Goal: Obtain resource: Obtain resource

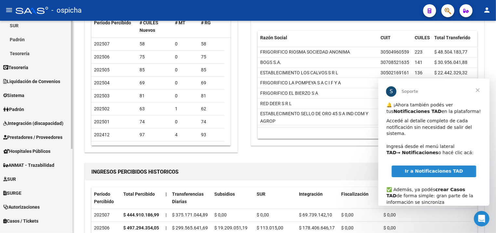
scroll to position [105, 0]
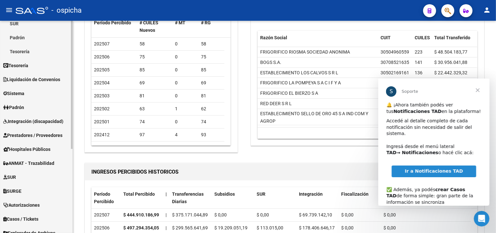
click at [38, 136] on span "Prestadores / Proveedores" at bounding box center [32, 135] width 59 height 7
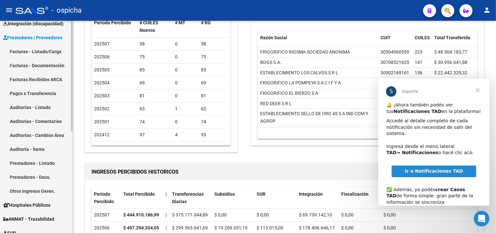
scroll to position [70, 0]
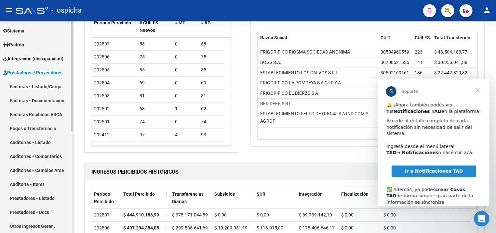
click at [33, 86] on link "Facturas - Listado/Carga" at bounding box center [36, 87] width 73 height 14
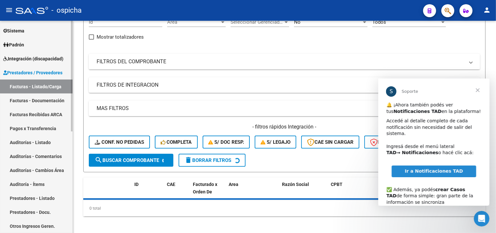
click at [32, 85] on link "Facturas - Listado/Carga" at bounding box center [36, 87] width 73 height 14
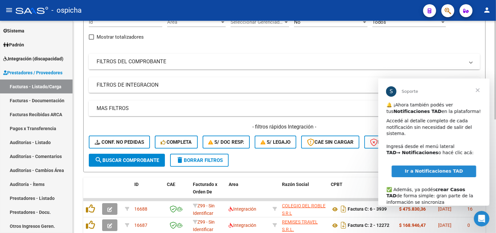
scroll to position [105, 0]
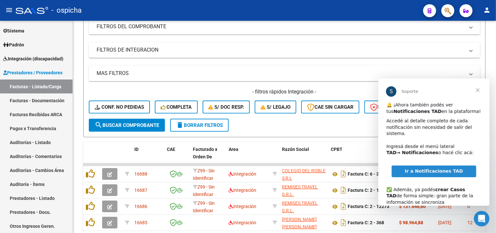
click at [475, 90] on span "Cerrar" at bounding box center [477, 89] width 23 height 23
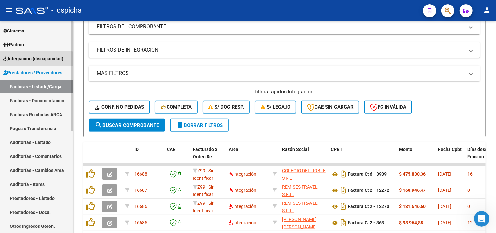
click at [32, 63] on link "Integración (discapacidad)" at bounding box center [36, 59] width 73 height 14
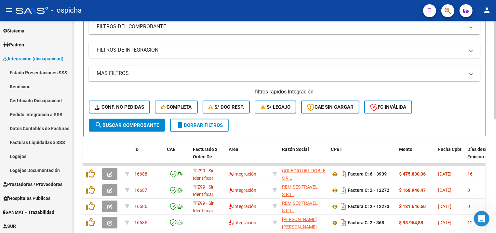
scroll to position [0, 0]
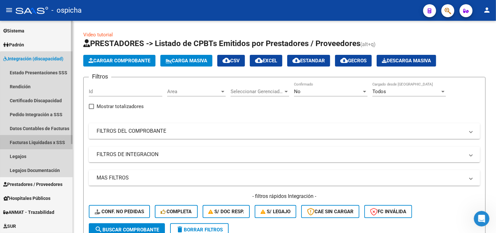
click at [48, 145] on link "Facturas Liquidadas x SSS" at bounding box center [36, 143] width 73 height 14
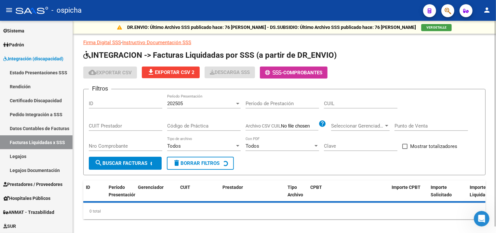
click at [314, 76] on button "- Comprobantes" at bounding box center [294, 73] width 68 height 12
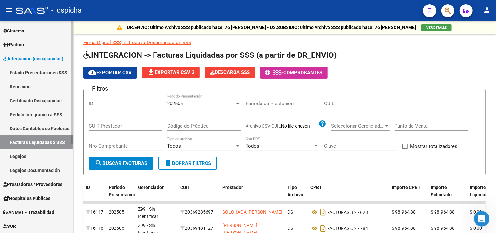
click at [56, 115] on link "Pedido Integración a SSS" at bounding box center [36, 115] width 73 height 14
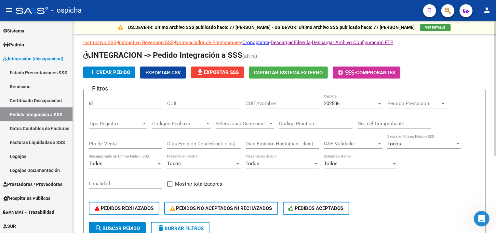
scroll to position [35, 0]
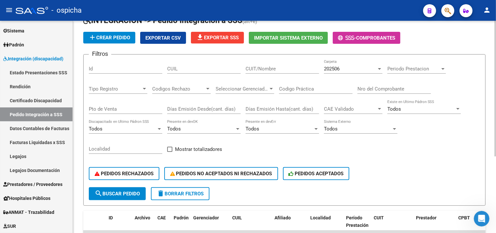
click at [361, 73] on div "202506 Carpeta" at bounding box center [353, 67] width 59 height 14
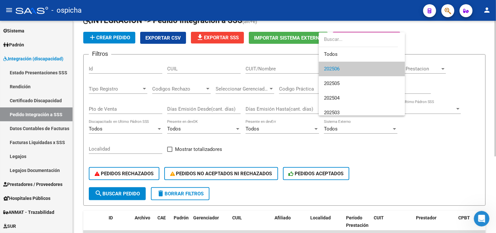
drag, startPoint x: 434, startPoint y: 133, endPoint x: 432, endPoint y: 130, distance: 3.5
click at [434, 133] on div at bounding box center [248, 116] width 496 height 233
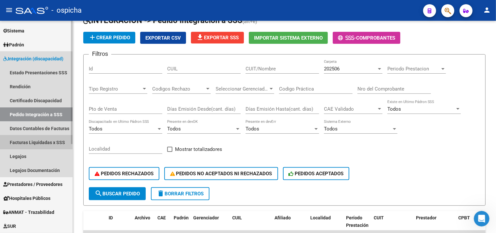
click at [36, 147] on link "Facturas Liquidadas x SSS" at bounding box center [36, 143] width 73 height 14
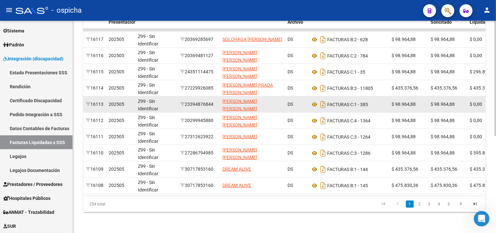
scroll to position [39, 0]
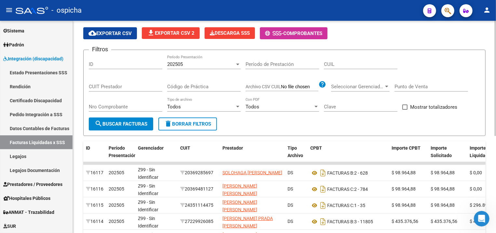
click at [220, 71] on div "202505 Período Presentación" at bounding box center [203, 65] width 73 height 20
click at [220, 69] on div "202505 Período Presentación" at bounding box center [203, 62] width 73 height 14
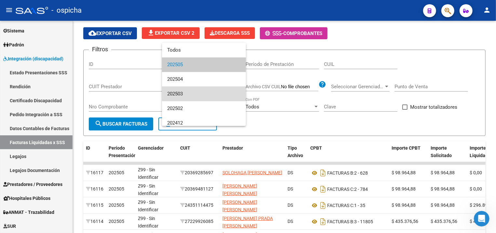
click at [219, 92] on span "202503" at bounding box center [203, 94] width 73 height 15
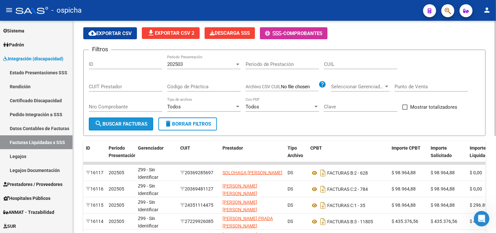
click at [140, 121] on button "search Buscar Facturas" at bounding box center [121, 124] width 64 height 13
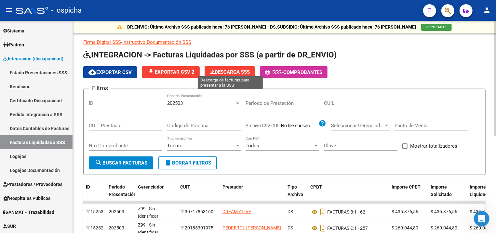
scroll to position [0, 0]
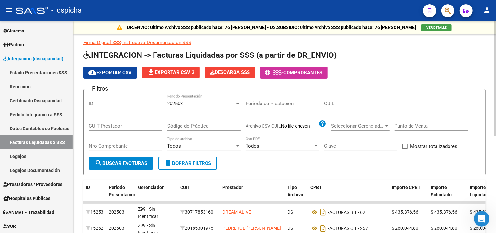
click at [225, 100] on div "202503 Período Presentación" at bounding box center [203, 102] width 73 height 14
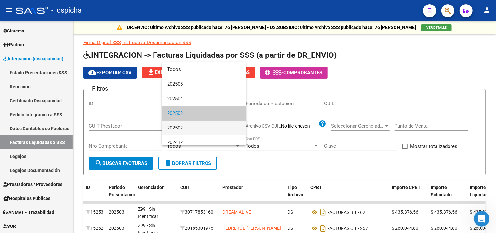
scroll to position [9, 0]
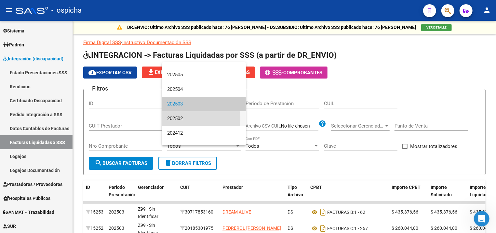
click at [199, 119] on span "202502" at bounding box center [203, 119] width 73 height 15
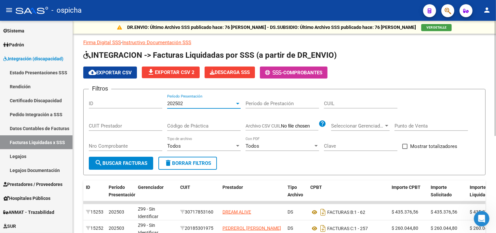
click at [92, 168] on button "search Buscar Facturas" at bounding box center [121, 163] width 64 height 13
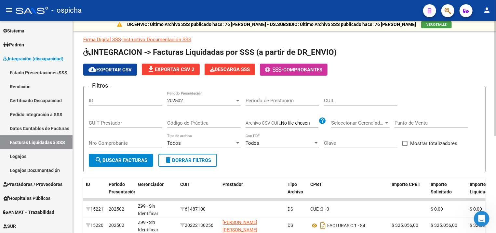
scroll to position [0, 0]
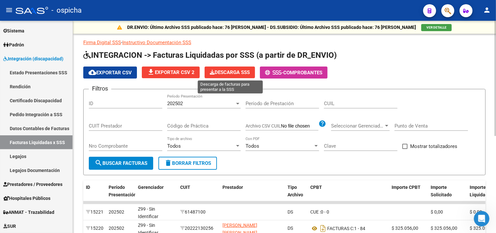
click at [214, 73] on icon at bounding box center [212, 72] width 5 height 5
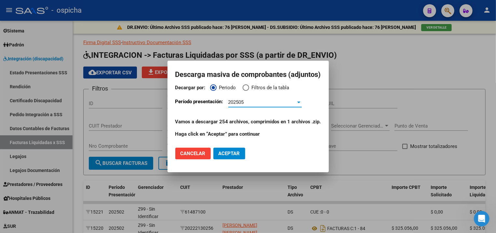
click at [180, 155] on span "Cancelar" at bounding box center [192, 154] width 25 height 6
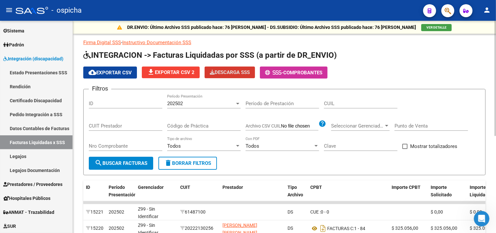
click at [239, 104] on div at bounding box center [237, 104] width 3 height 2
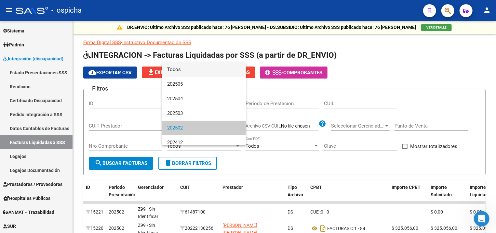
click at [190, 73] on span "Todos" at bounding box center [203, 69] width 73 height 15
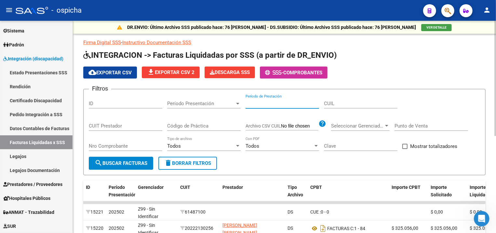
click at [277, 107] on input "Período de Prestación" at bounding box center [282, 104] width 73 height 6
click at [234, 101] on div "Período Presentación Período Presentación" at bounding box center [203, 102] width 73 height 14
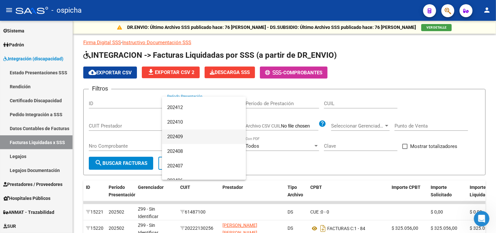
scroll to position [35, 0]
click at [181, 126] on span "202502" at bounding box center [203, 128] width 73 height 15
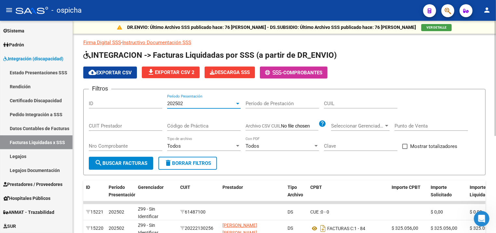
click at [138, 162] on span "search Buscar Facturas" at bounding box center [121, 164] width 53 height 6
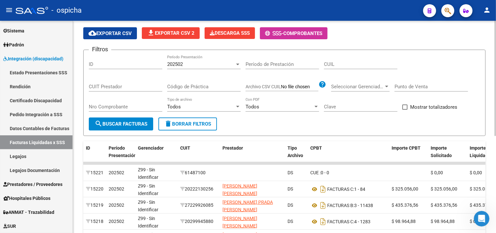
scroll to position [0, 0]
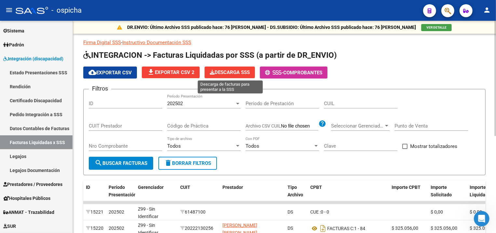
click at [227, 70] on span "Descarga SSS" at bounding box center [230, 73] width 40 height 6
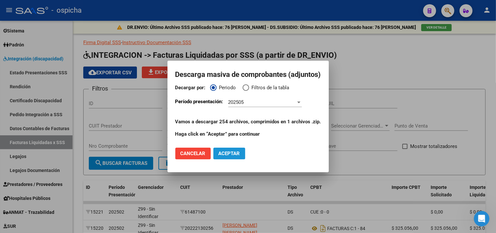
click at [219, 152] on span "Aceptar" at bounding box center [229, 154] width 21 height 6
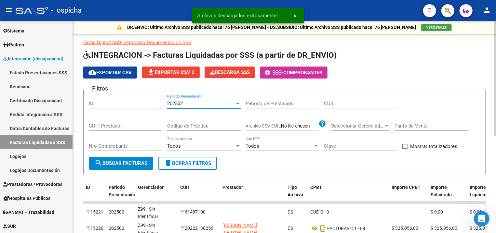
click at [217, 101] on div "202502" at bounding box center [201, 104] width 68 height 6
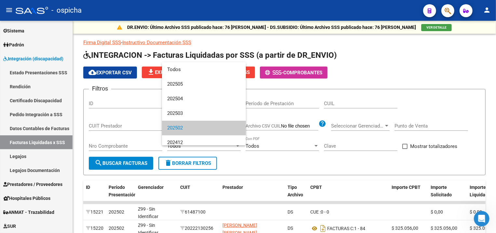
scroll to position [24, 0]
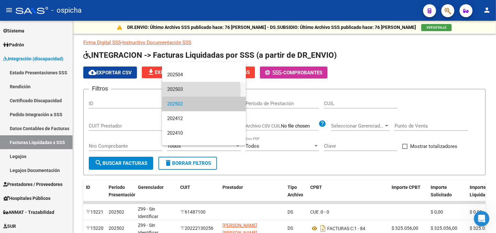
click at [191, 91] on span "202503" at bounding box center [203, 89] width 73 height 15
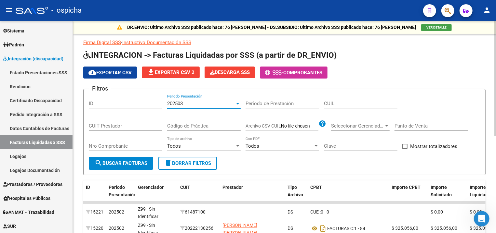
click at [129, 159] on button "search Buscar Facturas" at bounding box center [121, 163] width 64 height 13
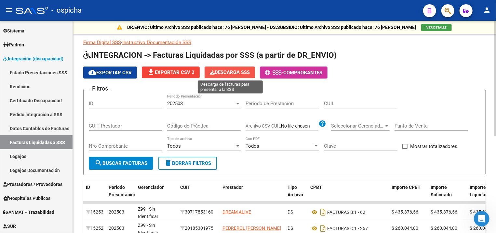
click at [236, 71] on span "Descarga SSS" at bounding box center [230, 73] width 40 height 6
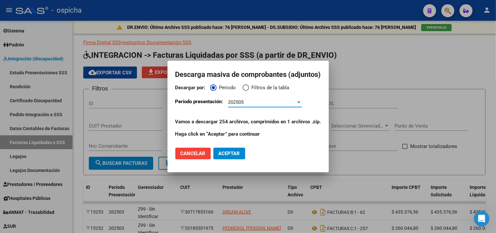
click at [219, 156] on span "Aceptar" at bounding box center [229, 154] width 21 height 6
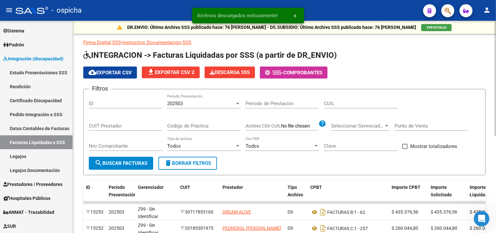
click at [187, 102] on div "202503" at bounding box center [201, 104] width 68 height 6
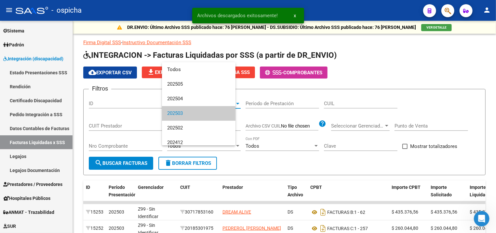
scroll to position [9, 0]
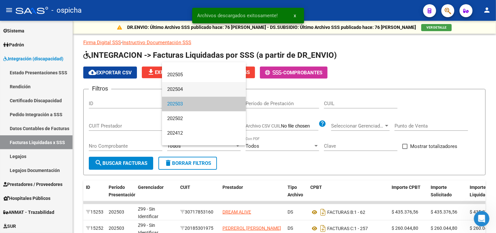
click at [182, 87] on span "202504" at bounding box center [203, 89] width 73 height 15
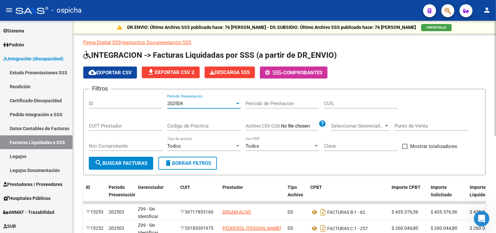
click at [134, 164] on span "search Buscar Facturas" at bounding box center [121, 164] width 53 height 6
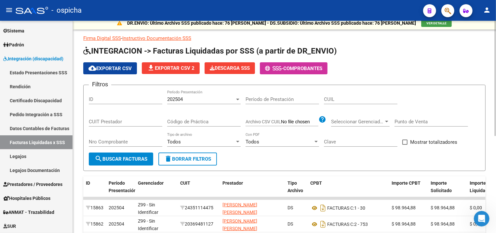
scroll to position [0, 0]
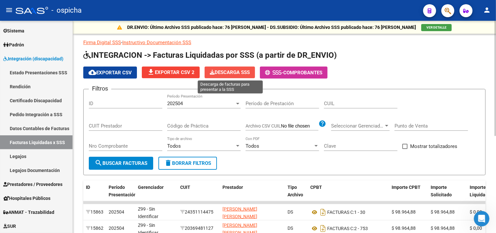
click at [225, 73] on span "Descarga SSS" at bounding box center [230, 73] width 40 height 6
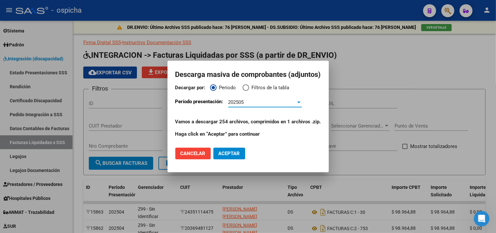
click at [213, 153] on button "Aceptar" at bounding box center [229, 154] width 32 height 12
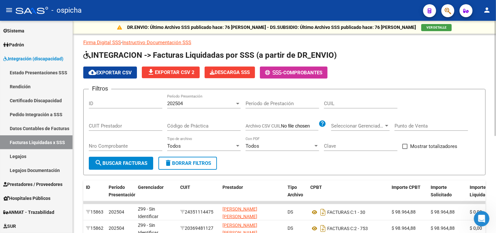
click at [234, 101] on div "202504 Período Presentación" at bounding box center [203, 102] width 73 height 14
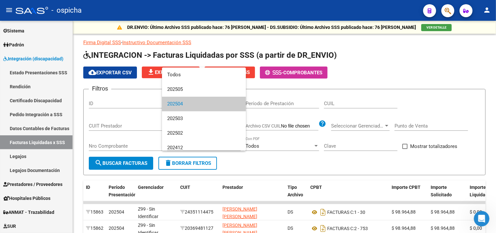
click at [402, 78] on div at bounding box center [248, 116] width 496 height 233
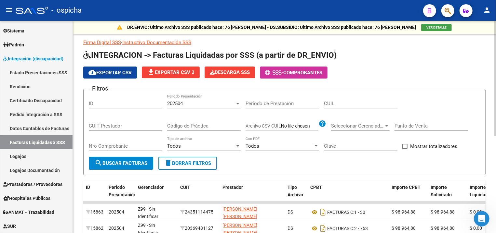
drag, startPoint x: 156, startPoint y: 118, endPoint x: 159, endPoint y: 114, distance: 4.7
click at [157, 116] on div "Filtros ID 202504 Período Presentación Período de Prestación CUIL CUIT Prestado…" at bounding box center [284, 126] width 391 height 62
click at [180, 102] on span "202504" at bounding box center [175, 104] width 16 height 6
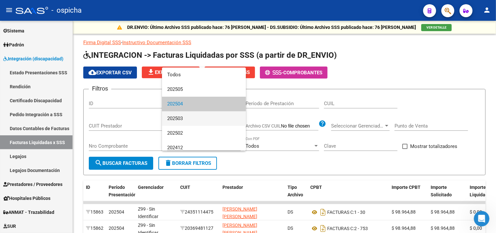
scroll to position [35, 0]
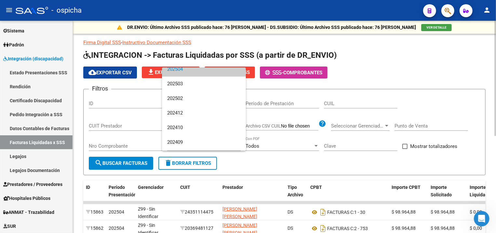
drag, startPoint x: 332, startPoint y: 91, endPoint x: 284, endPoint y: 87, distance: 47.7
click at [330, 91] on div at bounding box center [248, 116] width 496 height 233
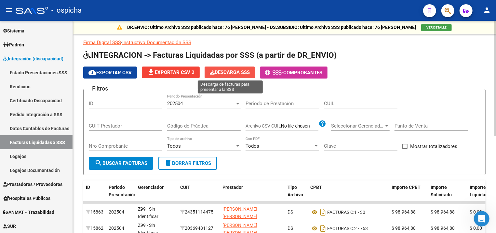
click at [217, 69] on button "Descarga SSS" at bounding box center [230, 73] width 50 height 12
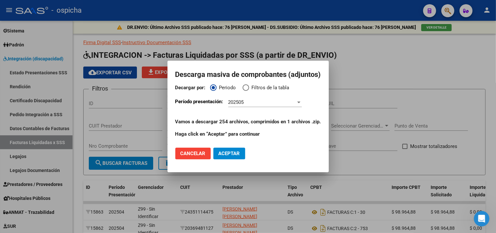
click at [228, 106] on div "202505 Período Presentación" at bounding box center [264, 103] width 73 height 10
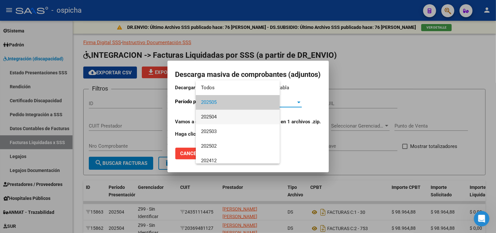
click at [221, 118] on span "202504" at bounding box center [237, 117] width 73 height 15
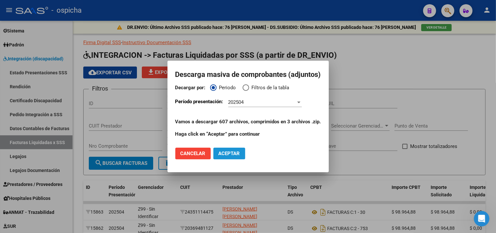
click at [219, 156] on span "Aceptar" at bounding box center [229, 154] width 21 height 6
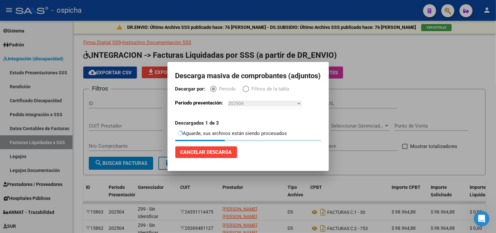
click at [296, 115] on mat-dialog-content "Decargar por: Periodo Filtros de la tabla Período presentación: 202504 Período …" at bounding box center [247, 114] width 161 height 56
click at [240, 59] on div at bounding box center [248, 116] width 496 height 233
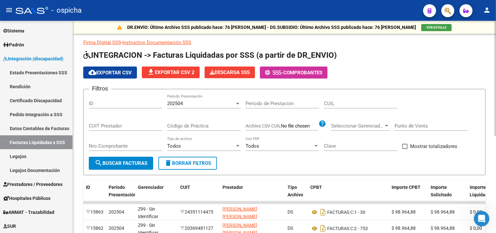
click at [480, 69] on div "cloud_download Exportar CSV file_download Exportar CSV 2 Descarga SSS - Comprob…" at bounding box center [284, 73] width 402 height 12
click at [210, 76] on button "Descarga SSS" at bounding box center [230, 73] width 50 height 12
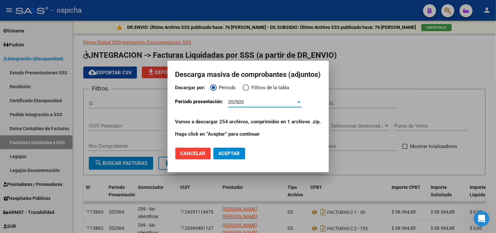
click at [258, 104] on div "202505" at bounding box center [262, 103] width 68 height 6
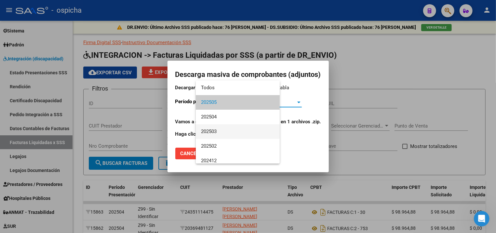
click at [216, 132] on span "202503" at bounding box center [237, 132] width 73 height 15
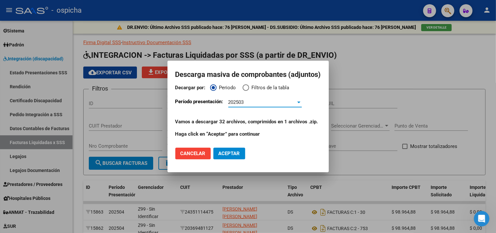
click at [219, 153] on span "Aceptar" at bounding box center [229, 154] width 21 height 6
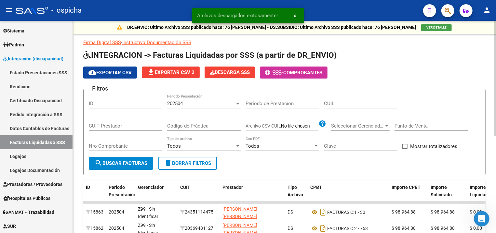
click at [286, 161] on form "Filtros ID 202504 Período Presentación Período de Prestación CUIL CUIT Prestado…" at bounding box center [284, 132] width 402 height 86
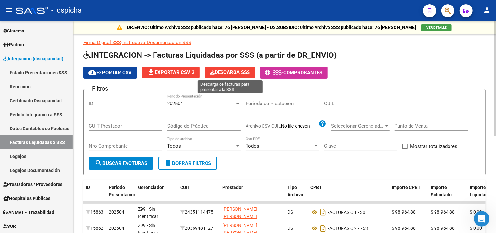
click at [245, 74] on span "Descarga SSS" at bounding box center [230, 73] width 40 height 6
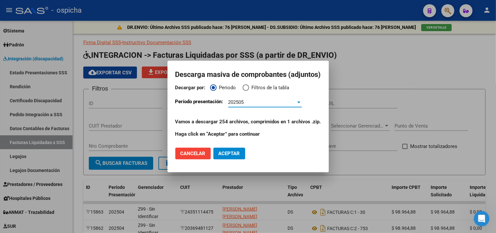
click at [246, 105] on div "202505" at bounding box center [262, 103] width 68 height 6
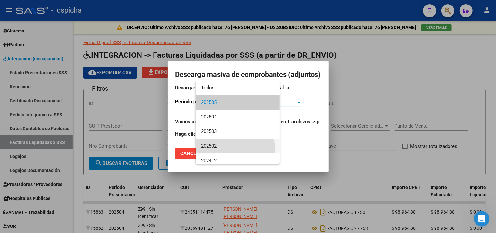
click at [223, 150] on span "202502" at bounding box center [237, 146] width 73 height 15
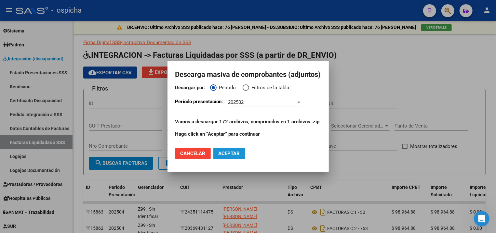
click at [219, 154] on span "Aceptar" at bounding box center [229, 154] width 21 height 6
